Goal: Submit feedback/report problem

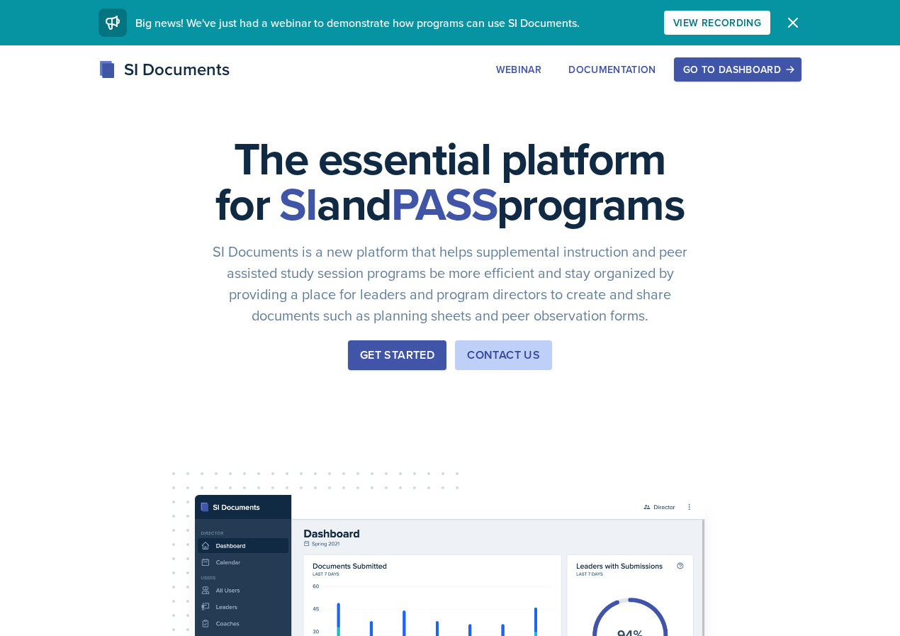
click at [727, 74] on div "Go to Dashboard" at bounding box center [737, 69] width 109 height 11
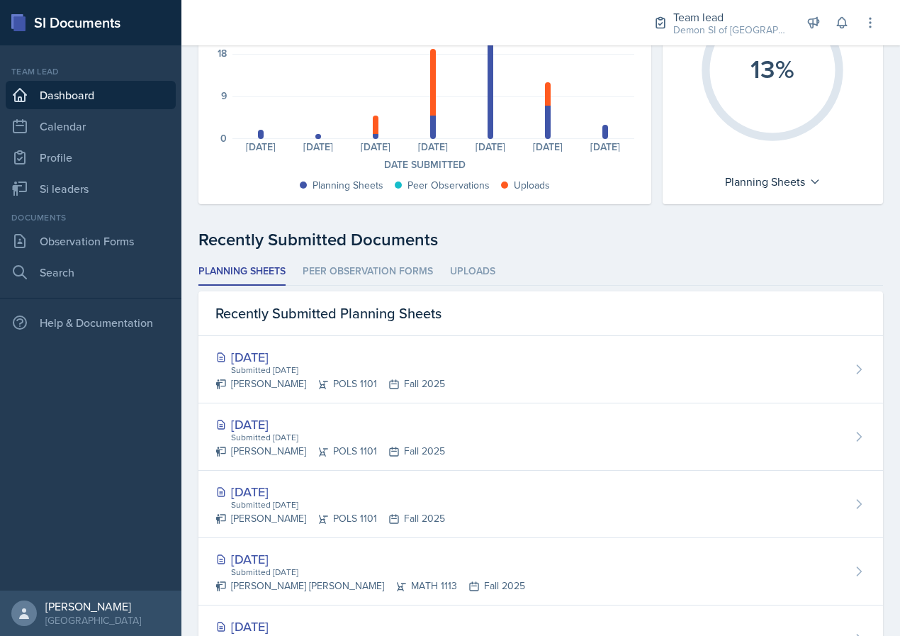
scroll to position [191, 0]
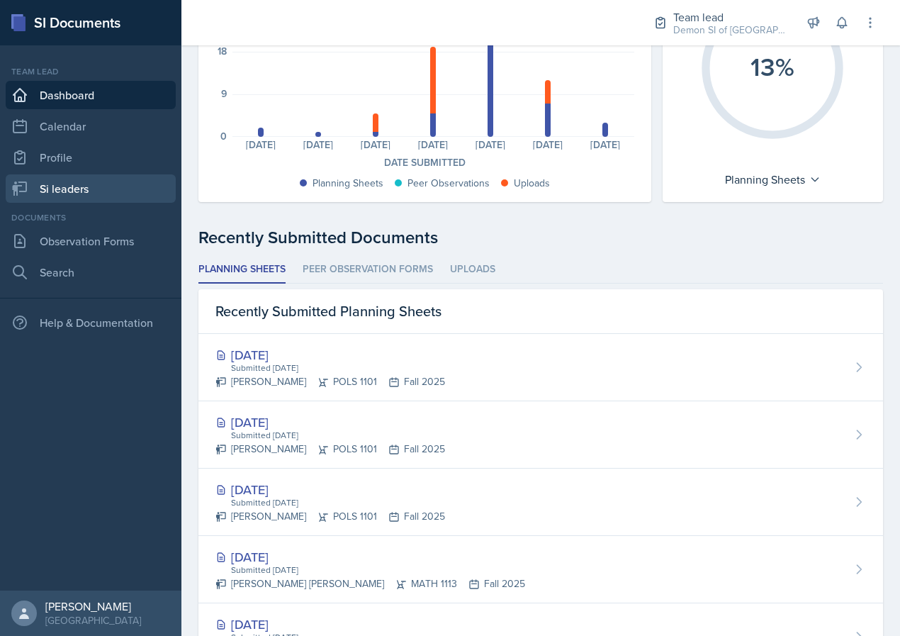
click at [61, 186] on link "Si leaders" at bounding box center [91, 188] width 170 height 28
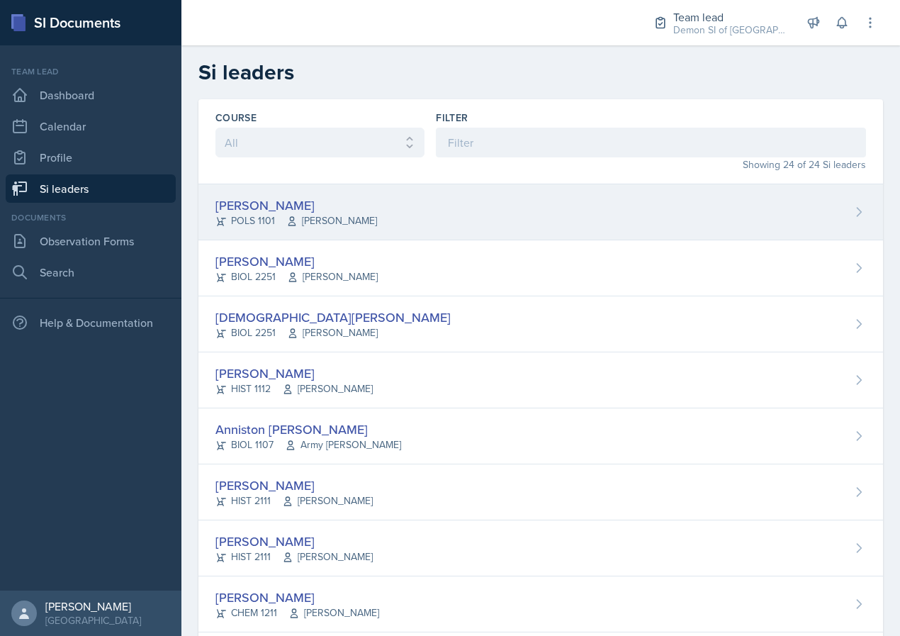
click at [259, 191] on div "Malk Almimar POLS 1101 [PERSON_NAME]" at bounding box center [540, 212] width 684 height 56
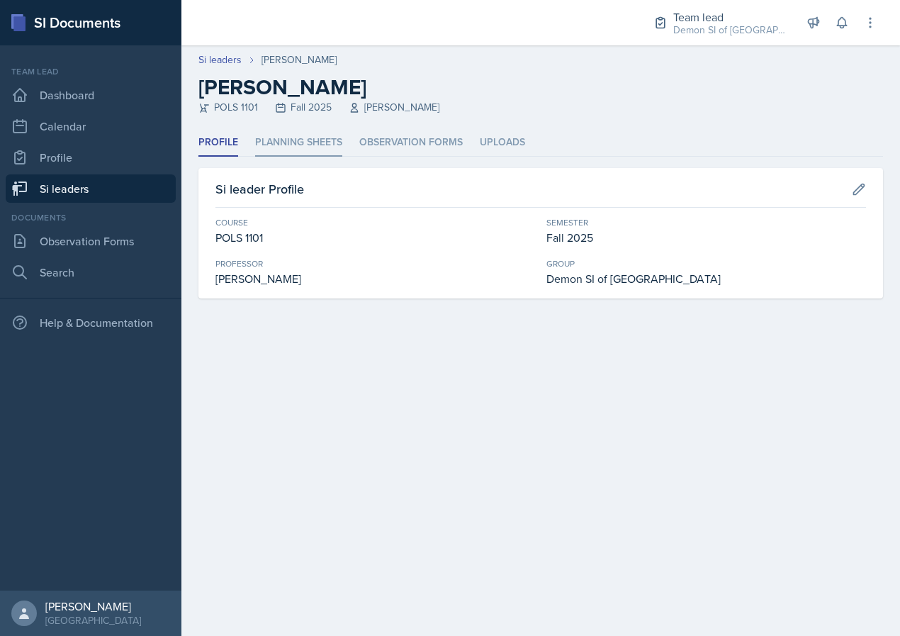
click at [305, 151] on li "Planning Sheets" at bounding box center [298, 143] width 87 height 28
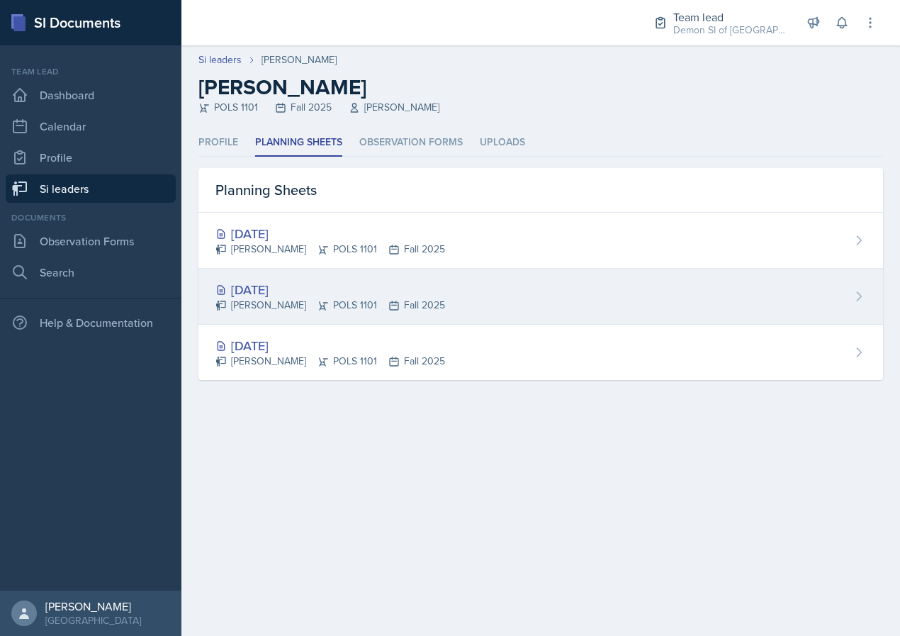
click at [546, 304] on div "[DATE] Malk Almimar POLS 1101 Fall 2025" at bounding box center [540, 297] width 684 height 56
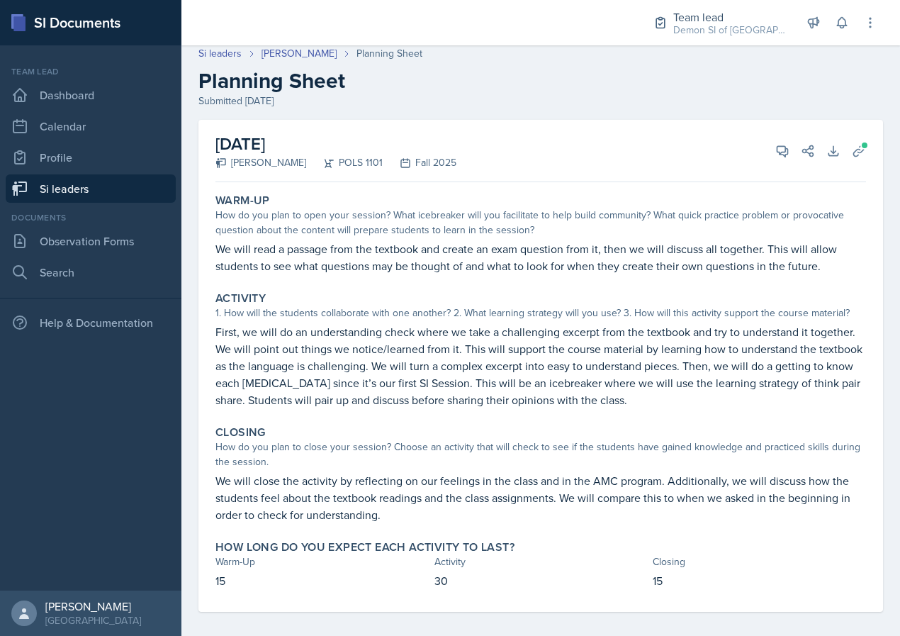
scroll to position [16, 0]
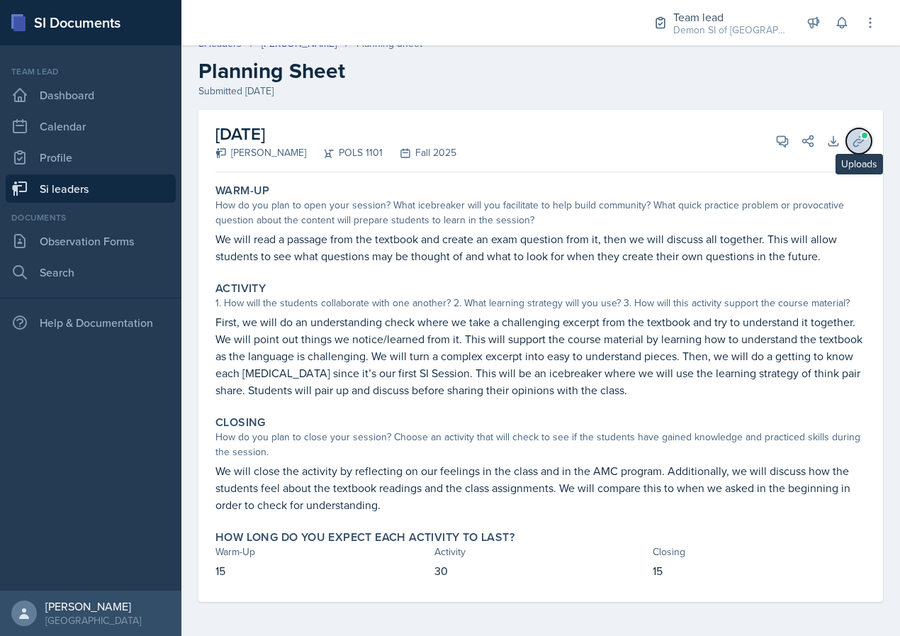
click at [862, 140] on icon at bounding box center [858, 140] width 11 height 11
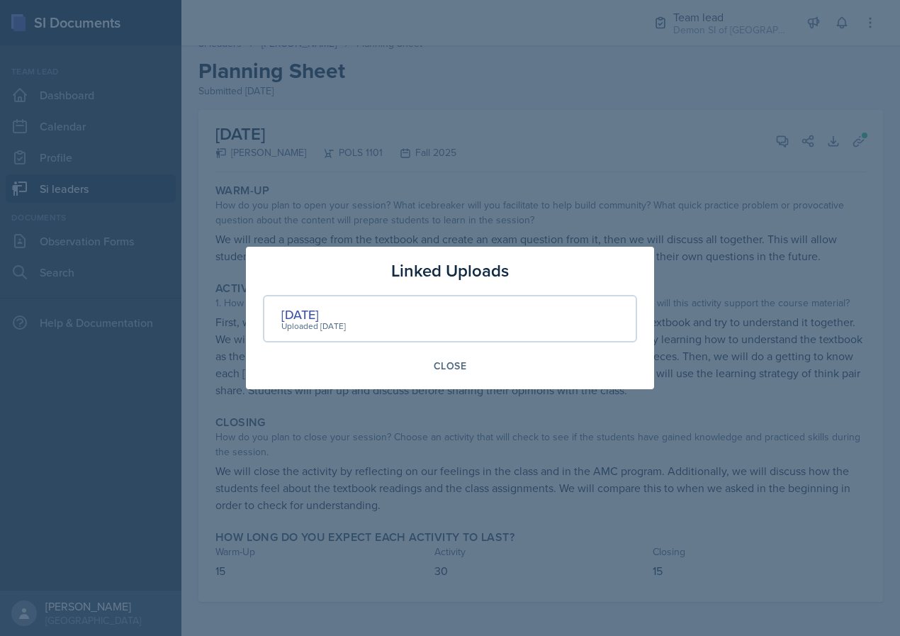
click at [288, 320] on div "Uploaded [DATE]" at bounding box center [313, 326] width 64 height 13
click at [293, 313] on div "[DATE]" at bounding box center [313, 314] width 64 height 19
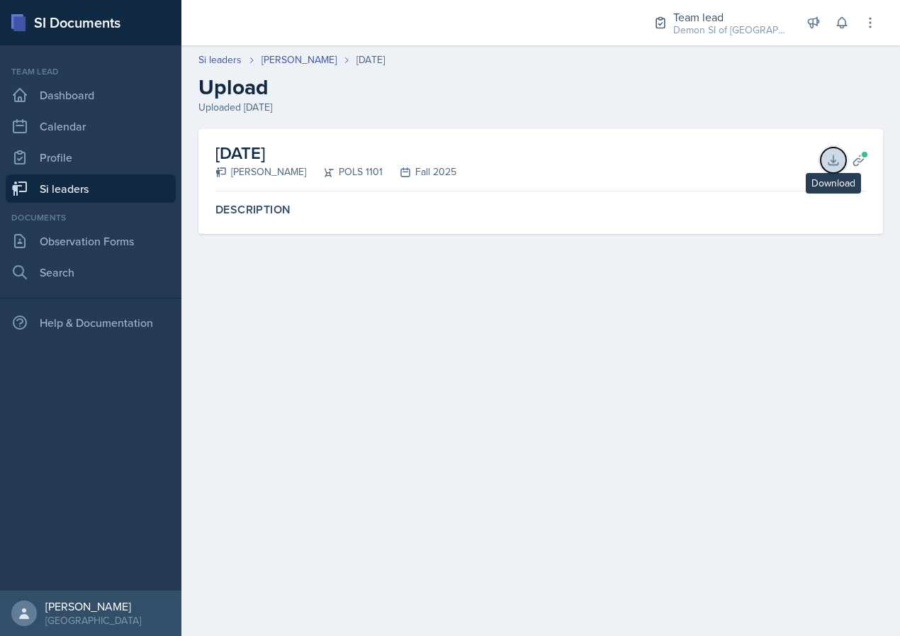
click at [830, 156] on icon at bounding box center [833, 160] width 14 height 14
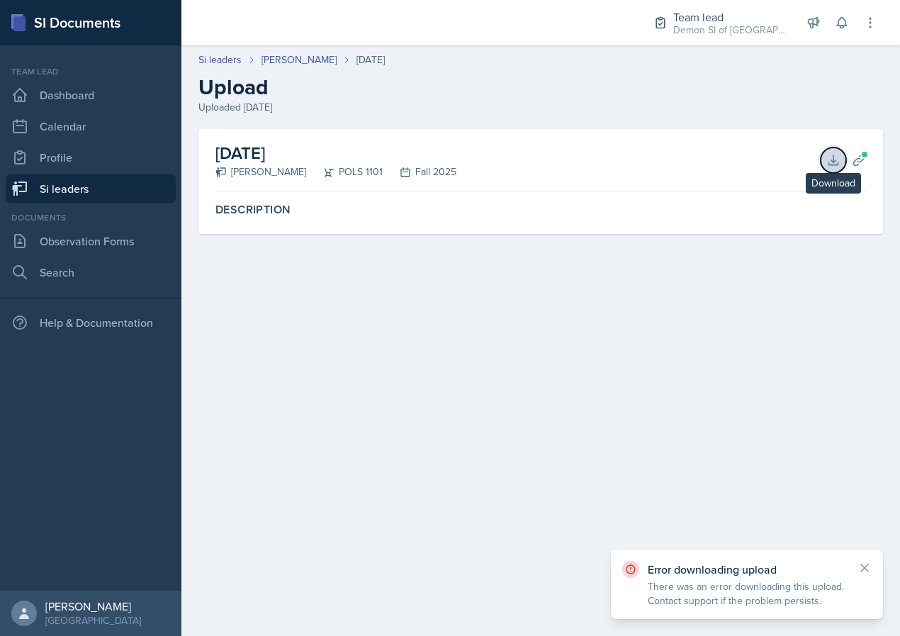
click at [830, 165] on icon at bounding box center [833, 160] width 14 height 14
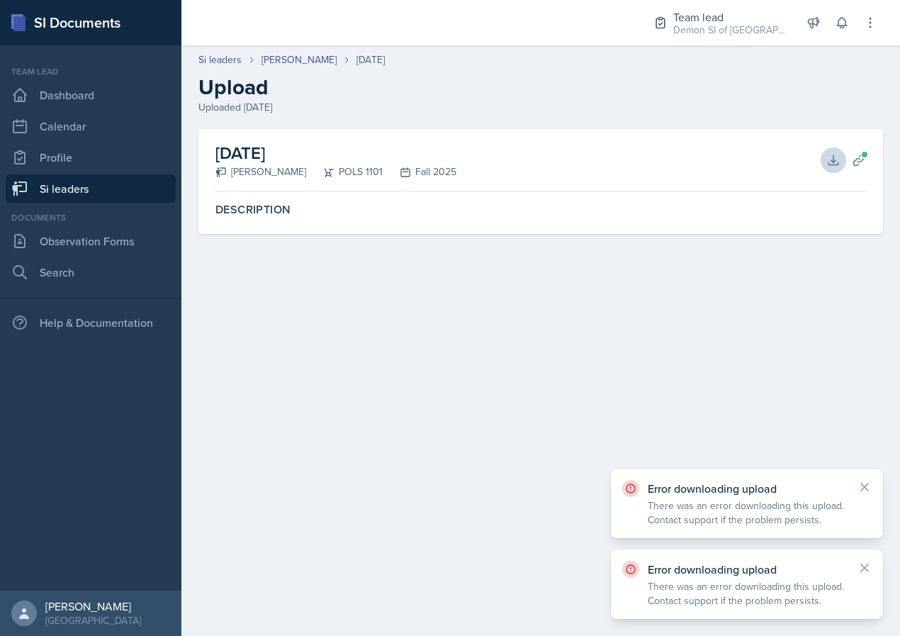
click at [736, 491] on p "Error downloading upload" at bounding box center [747, 488] width 198 height 14
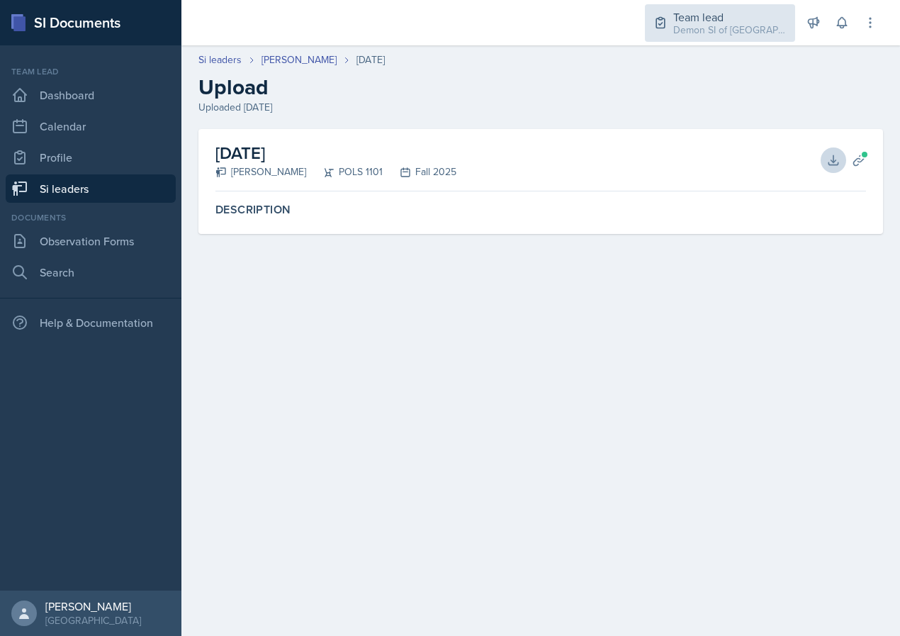
click at [748, 16] on div "Team lead" at bounding box center [729, 17] width 113 height 17
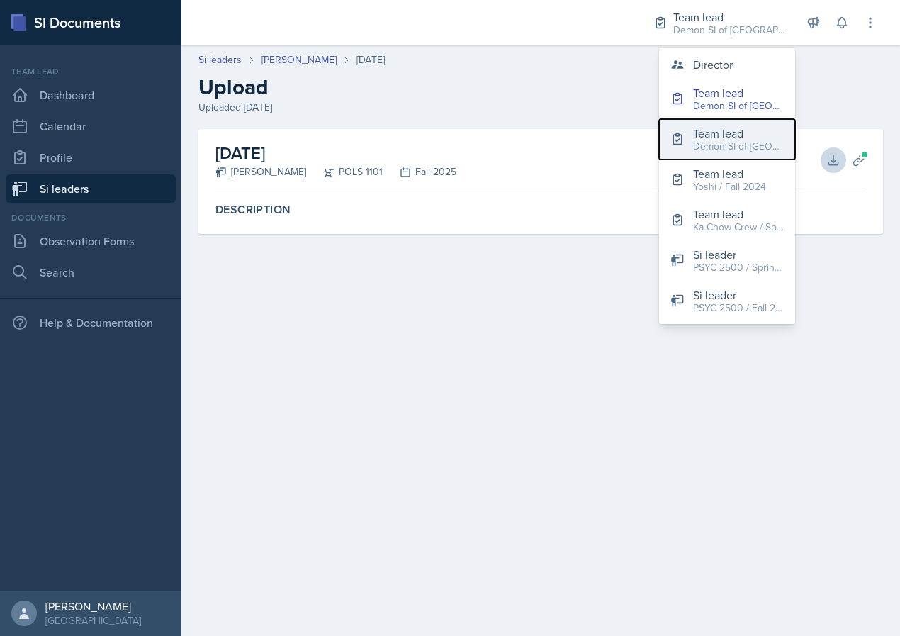
click at [733, 128] on div "Team lead" at bounding box center [738, 133] width 91 height 17
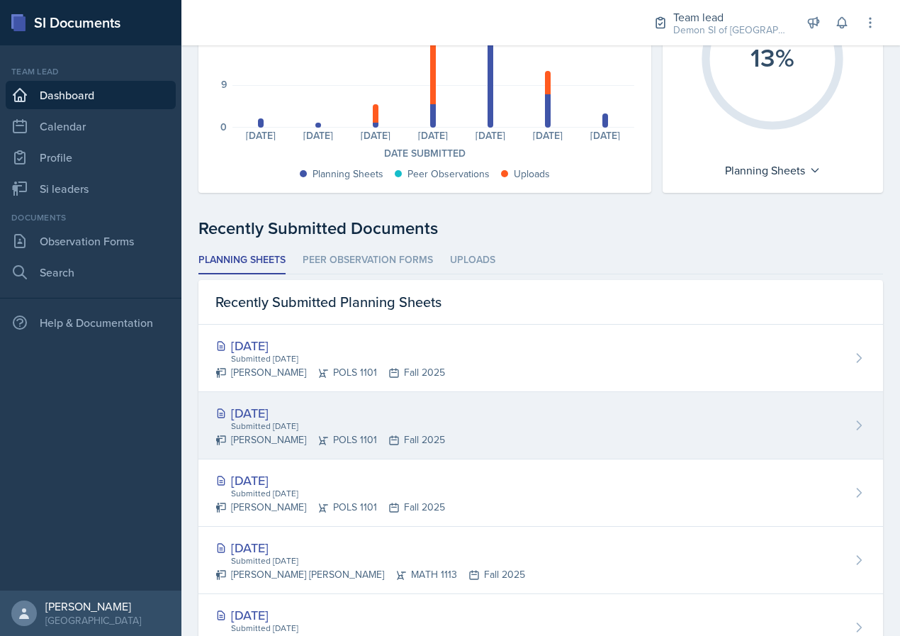
scroll to position [205, 0]
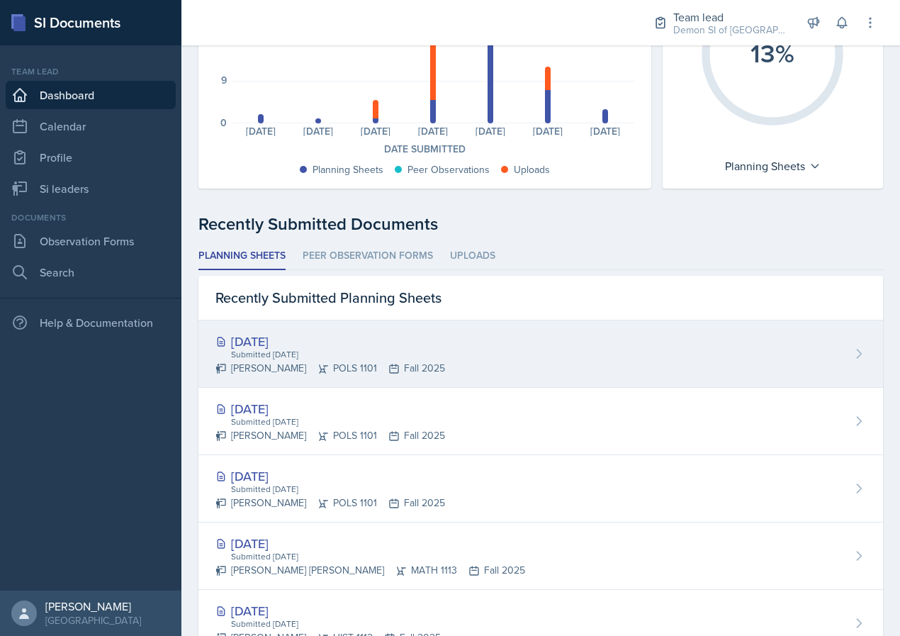
click at [302, 356] on div "Submitted Aug 26th, 2025" at bounding box center [337, 354] width 215 height 13
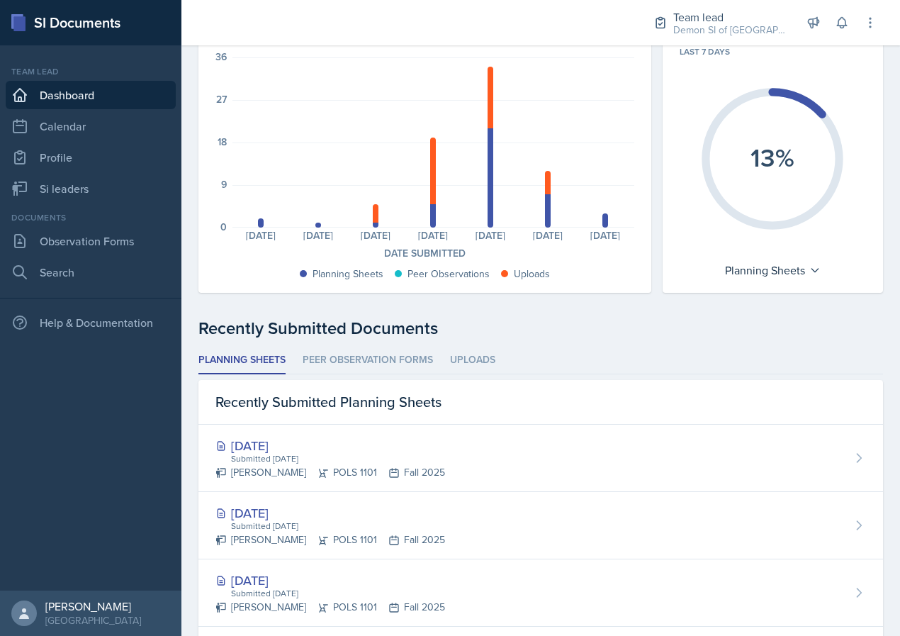
scroll to position [100, 0]
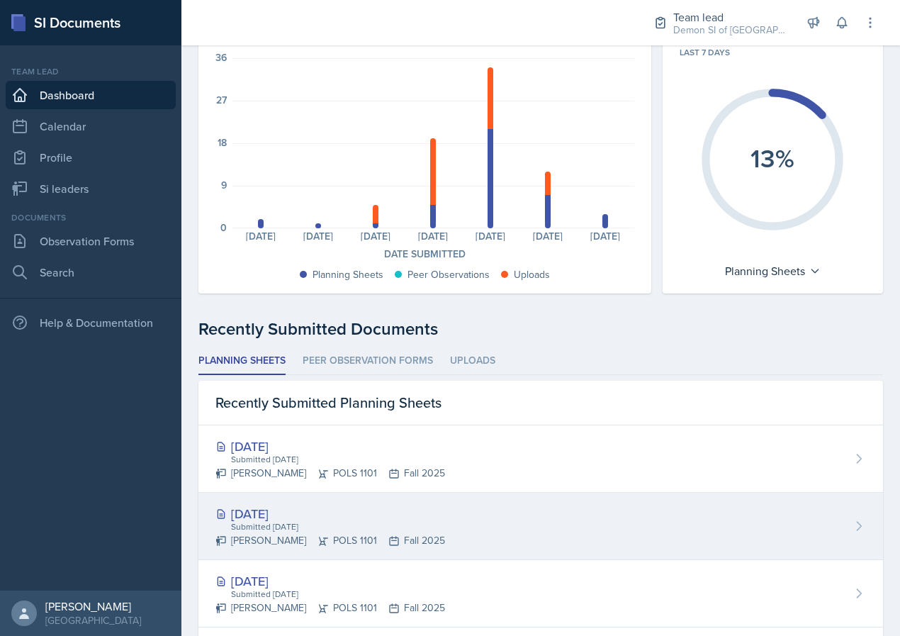
click at [271, 505] on div "Aug 26th, 2025" at bounding box center [330, 513] width 230 height 19
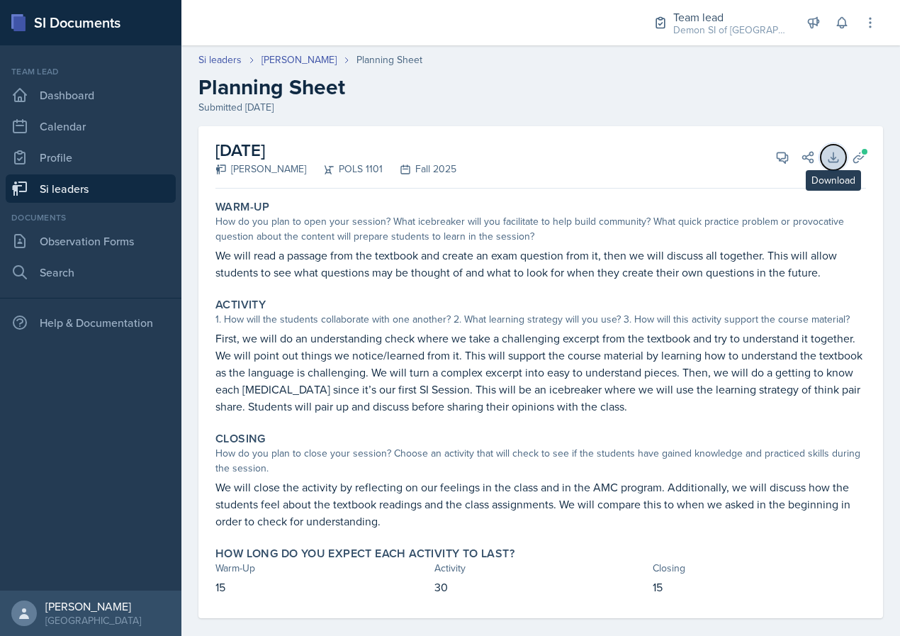
click at [833, 159] on icon at bounding box center [832, 156] width 9 height 9
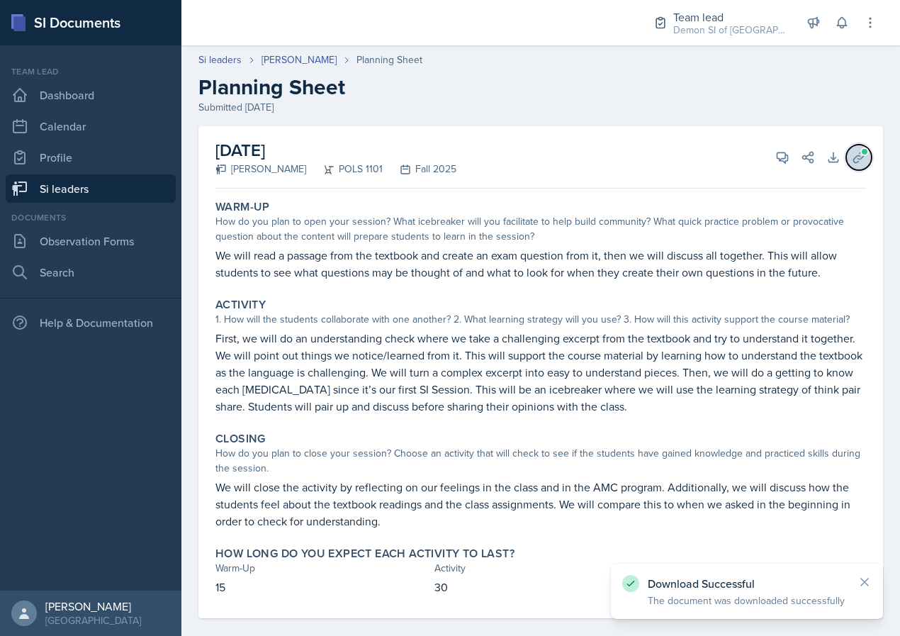
click at [860, 159] on icon at bounding box center [859, 157] width 14 height 14
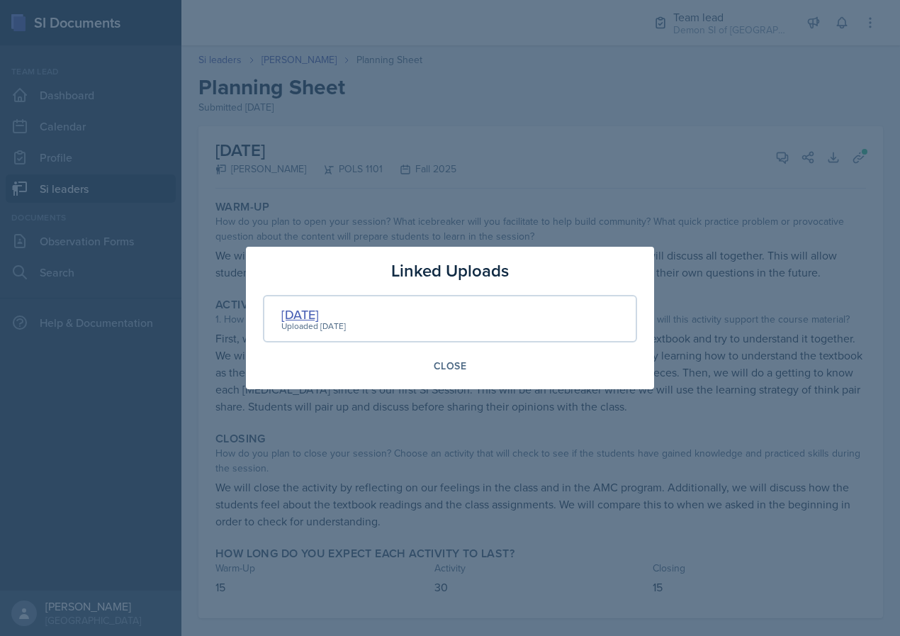
click at [311, 316] on div "8/26/25" at bounding box center [313, 314] width 64 height 19
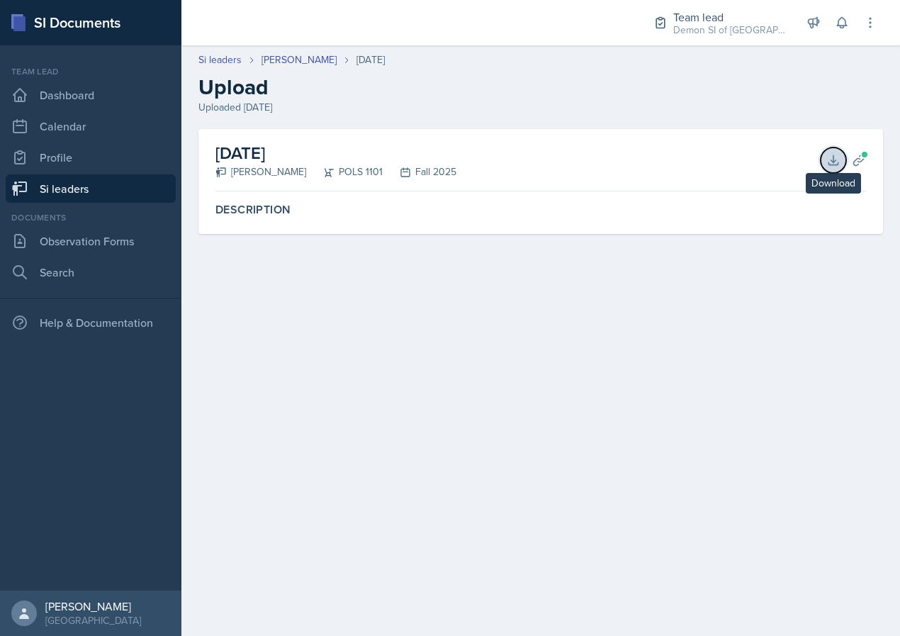
click at [828, 165] on icon at bounding box center [833, 160] width 14 height 14
click at [840, 155] on icon at bounding box center [833, 160] width 14 height 14
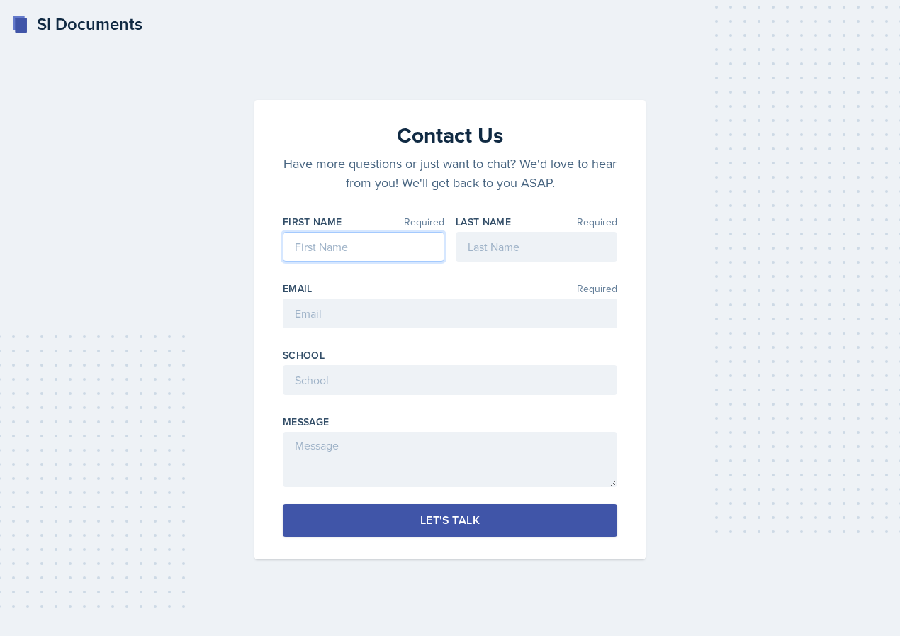
click at [339, 254] on input at bounding box center [364, 247] width 162 height 30
type input "[PERSON_NAME]"
click at [536, 250] on input at bounding box center [537, 247] width 162 height 30
type input "[PERSON_NAME]"
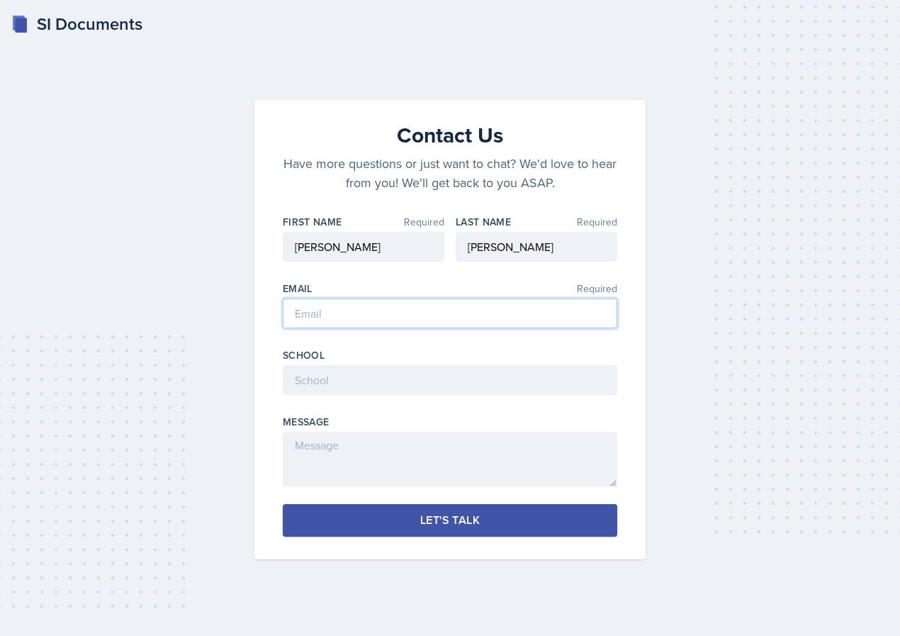
click at [369, 317] on input "email" at bounding box center [450, 313] width 334 height 30
type input "[EMAIL_ADDRESS][DOMAIN_NAME]"
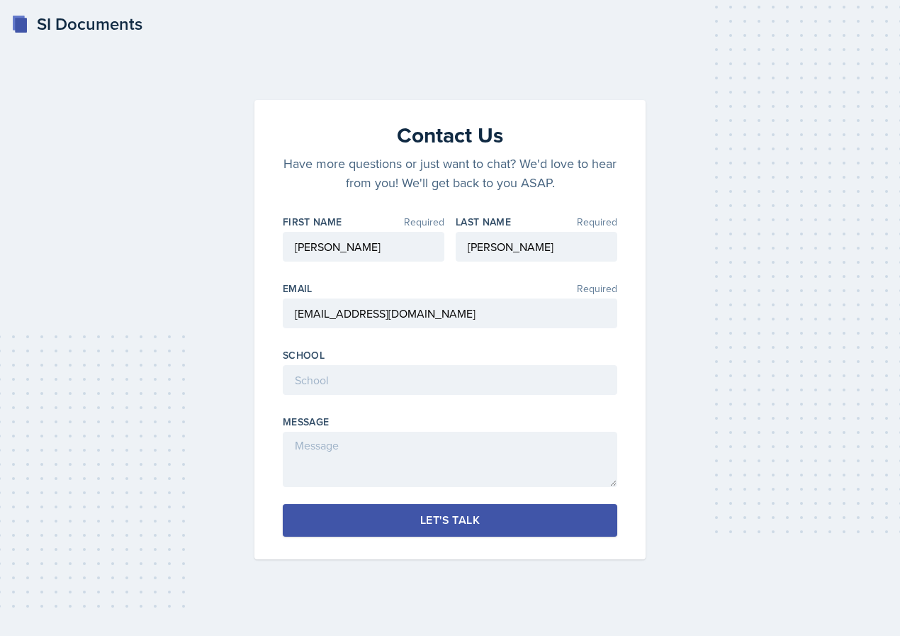
click at [354, 361] on div "School" at bounding box center [450, 355] width 334 height 14
click at [354, 376] on input at bounding box center [450, 380] width 334 height 30
type input "[GEOGRAPHIC_DATA]"
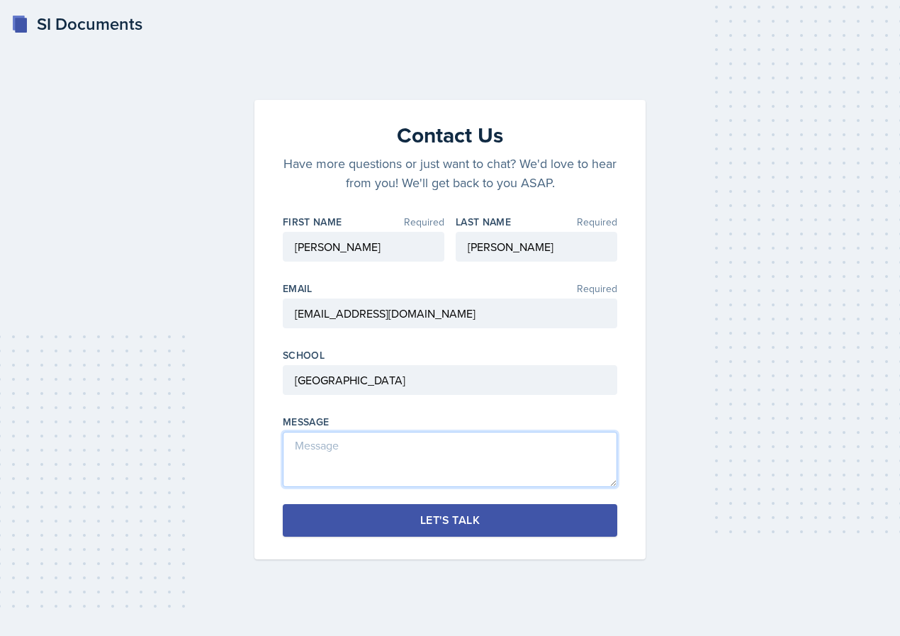
click at [344, 462] on textarea at bounding box center [450, 459] width 334 height 55
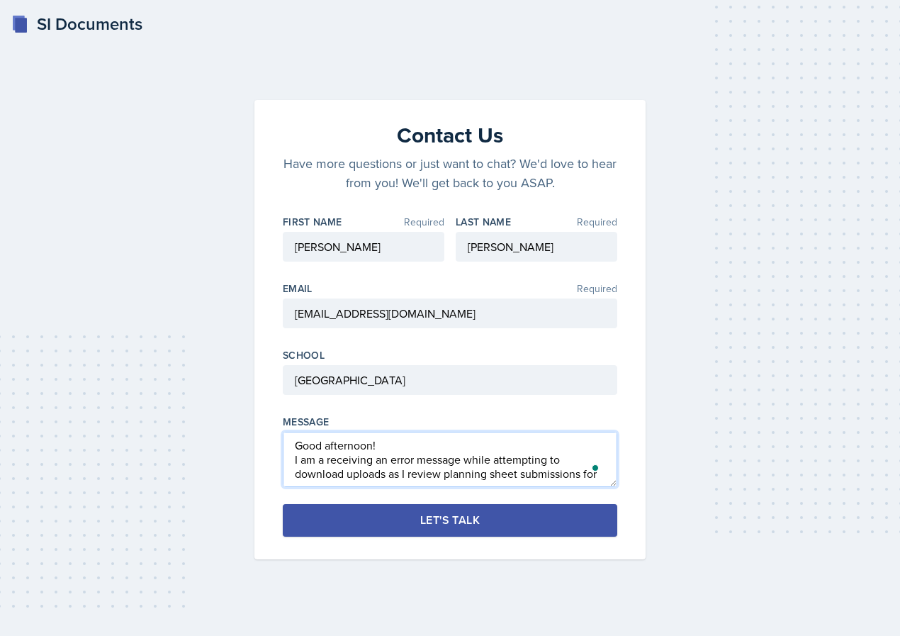
scroll to position [9, 0]
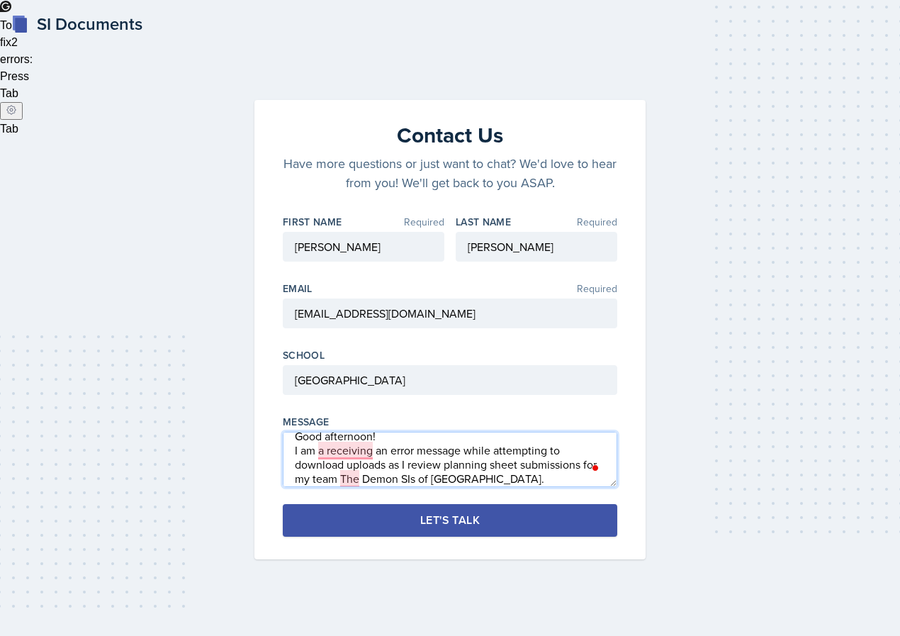
click at [497, 476] on textarea "Good afternoon! I am a receiving an error message while attempting to download …" at bounding box center [450, 459] width 334 height 55
click at [534, 442] on textarea "Good afternoon! I am a receiving an error message while attempting to download …" at bounding box center [450, 459] width 334 height 55
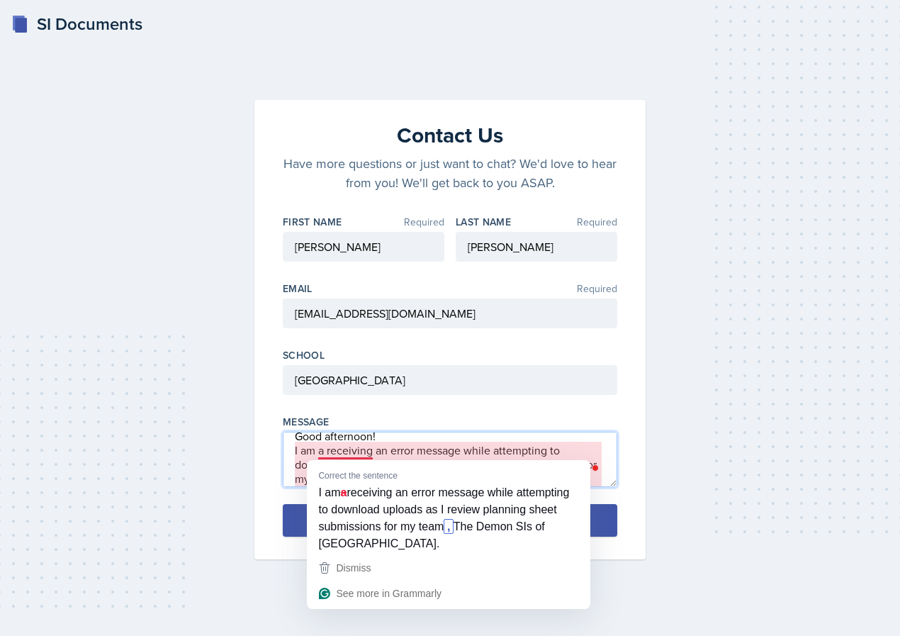
click at [350, 452] on textarea "Good afternoon! I am a receiving an error message while attempting to download …" at bounding box center [450, 459] width 334 height 55
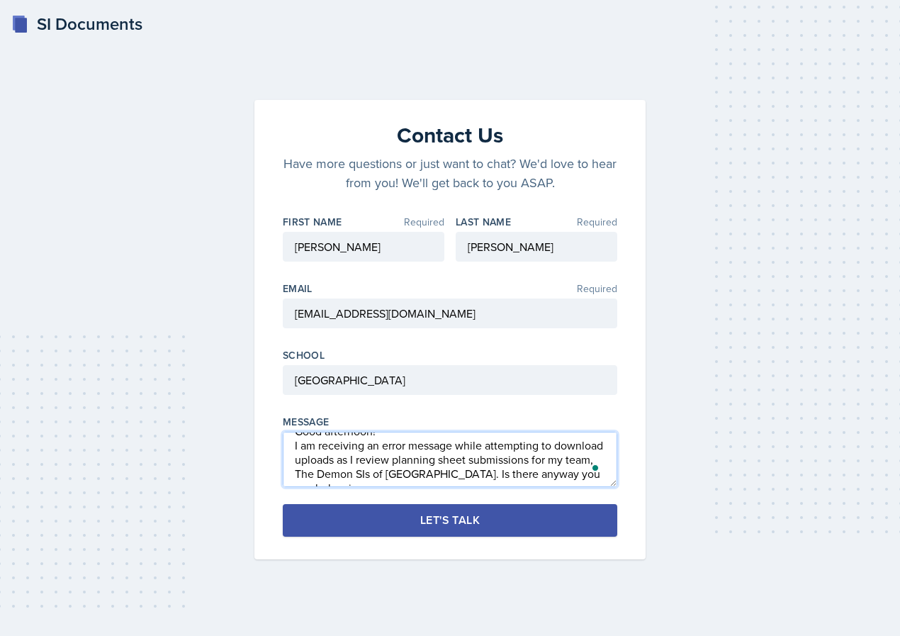
scroll to position [23, 0]
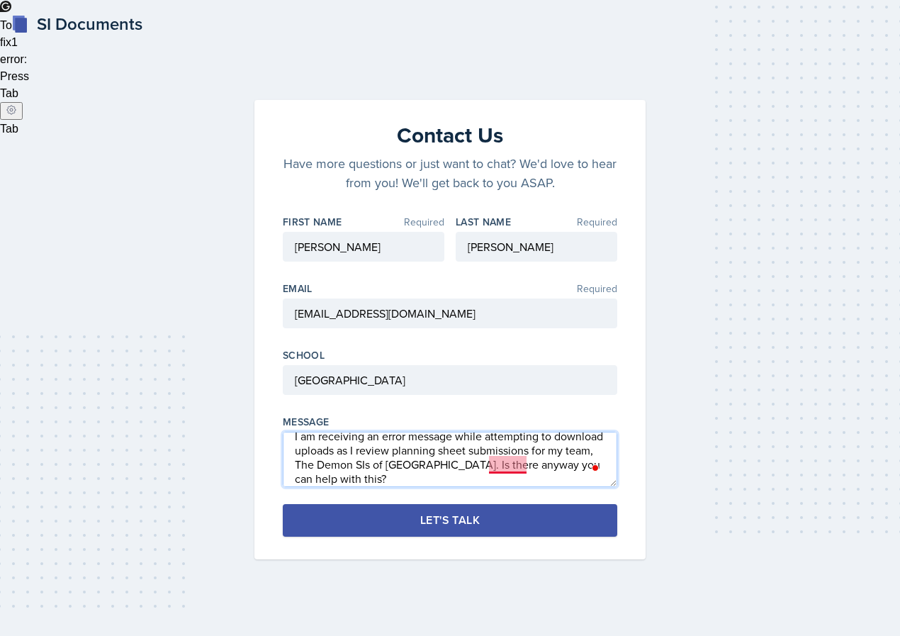
click at [500, 466] on textarea "Good afternoon! I am receiving an error message while attempting to download up…" at bounding box center [450, 459] width 334 height 55
type textarea "Good afternoon! I am receiving an error message while attempting to download up…"
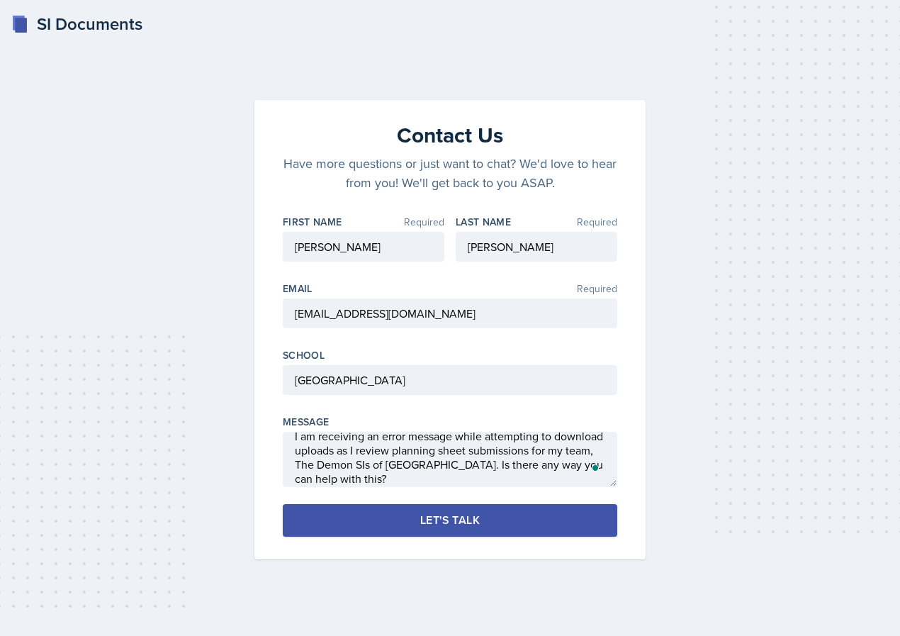
click at [492, 514] on button "Let's Talk" at bounding box center [450, 520] width 334 height 33
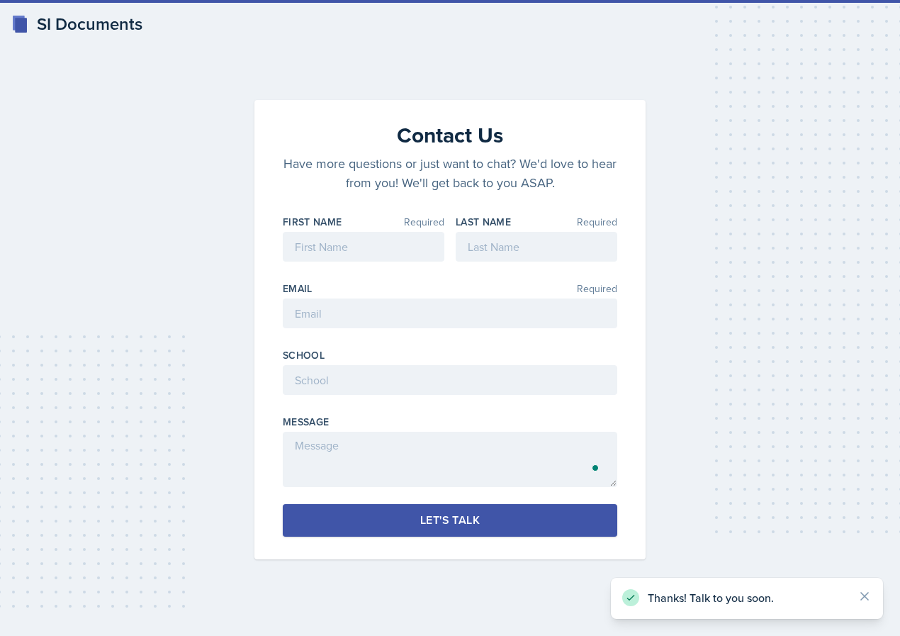
scroll to position [0, 0]
